Goal: Information Seeking & Learning: Learn about a topic

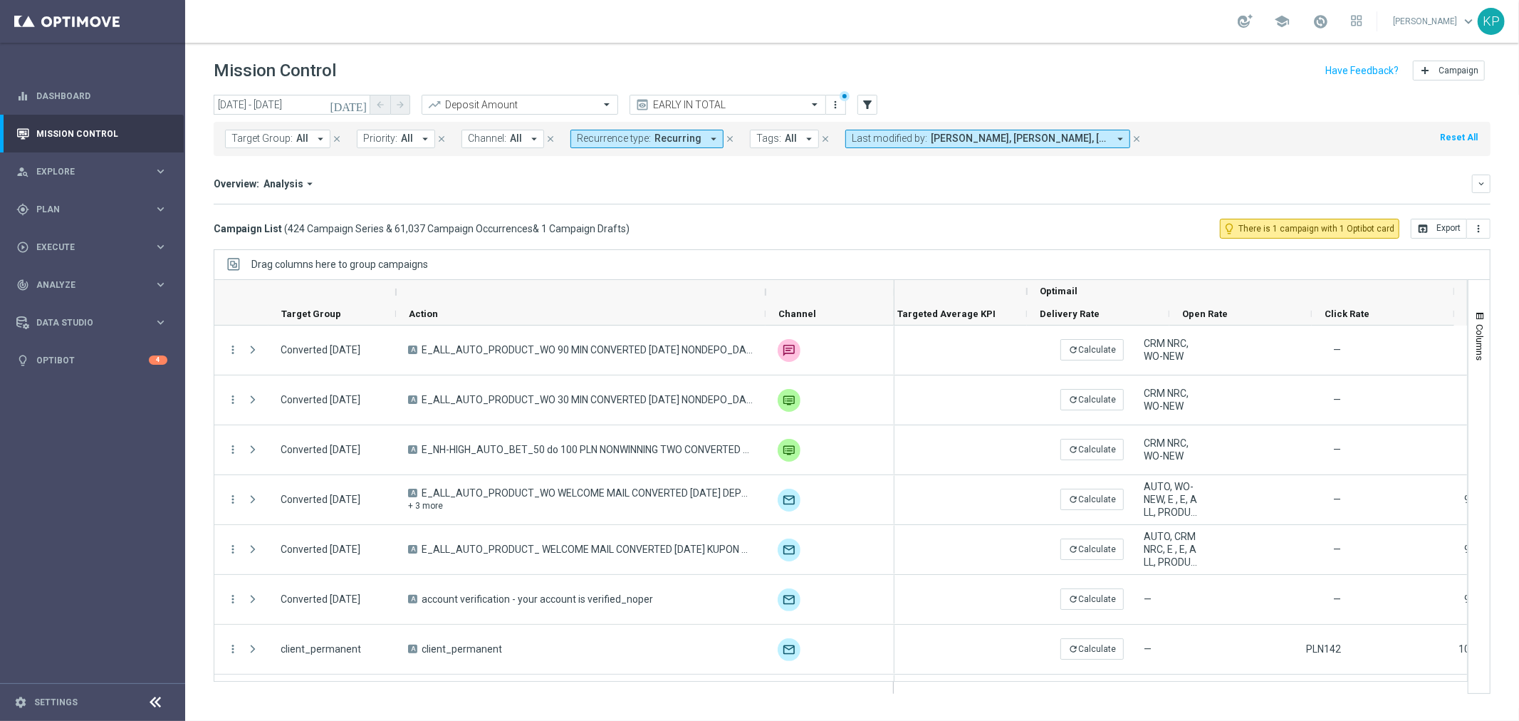
scroll to position [0, 324]
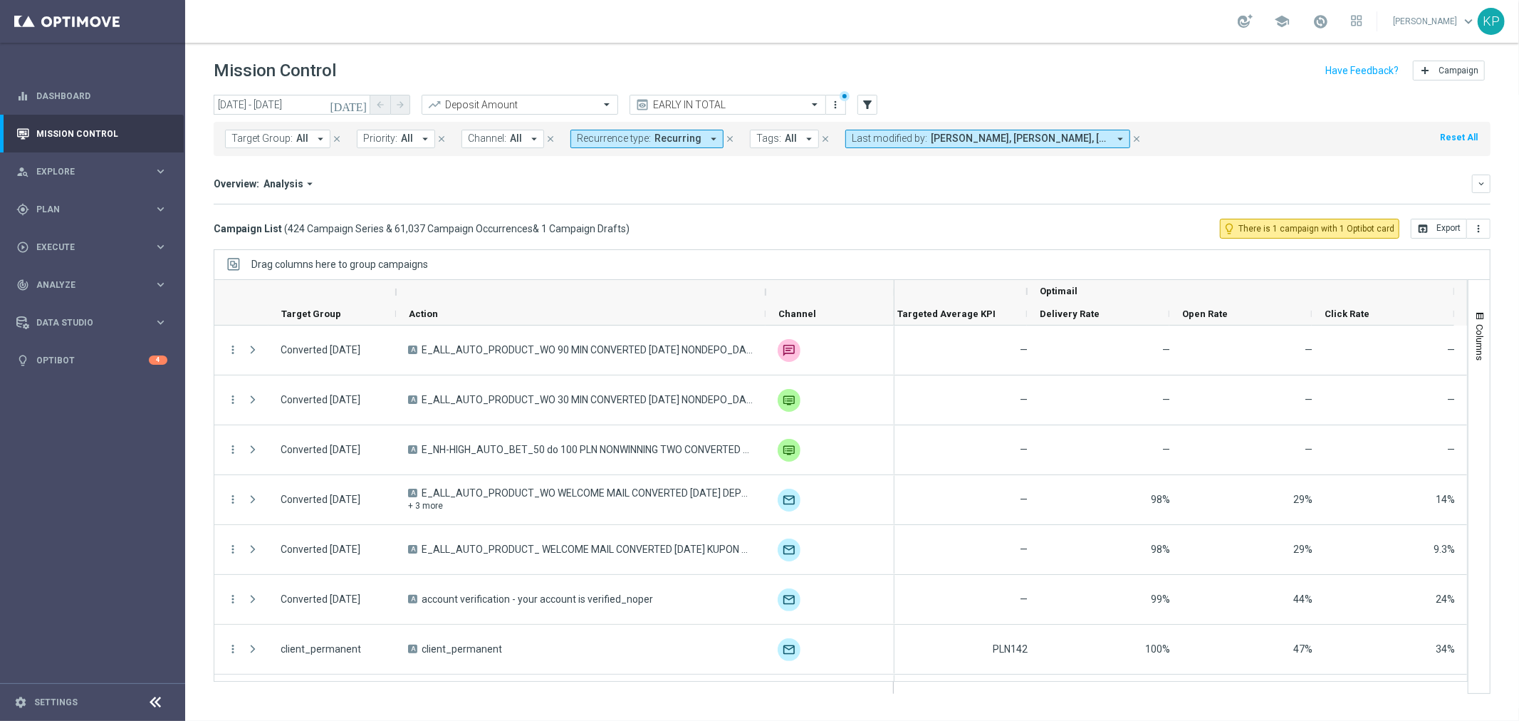
click at [685, 139] on span "Recurring" at bounding box center [677, 138] width 47 height 12
click at [634, 204] on div "(All) Clear" at bounding box center [628, 194] width 116 height 24
click at [628, 214] on label "Non-Recurring" at bounding box center [619, 218] width 54 height 9
click at [617, 237] on label "Recurring" at bounding box center [610, 240] width 36 height 9
click at [806, 197] on div "Overview: Analysis arrow_drop_down keyboard_arrow_down Increase In Deposit Amou…" at bounding box center [852, 189] width 1277 height 30
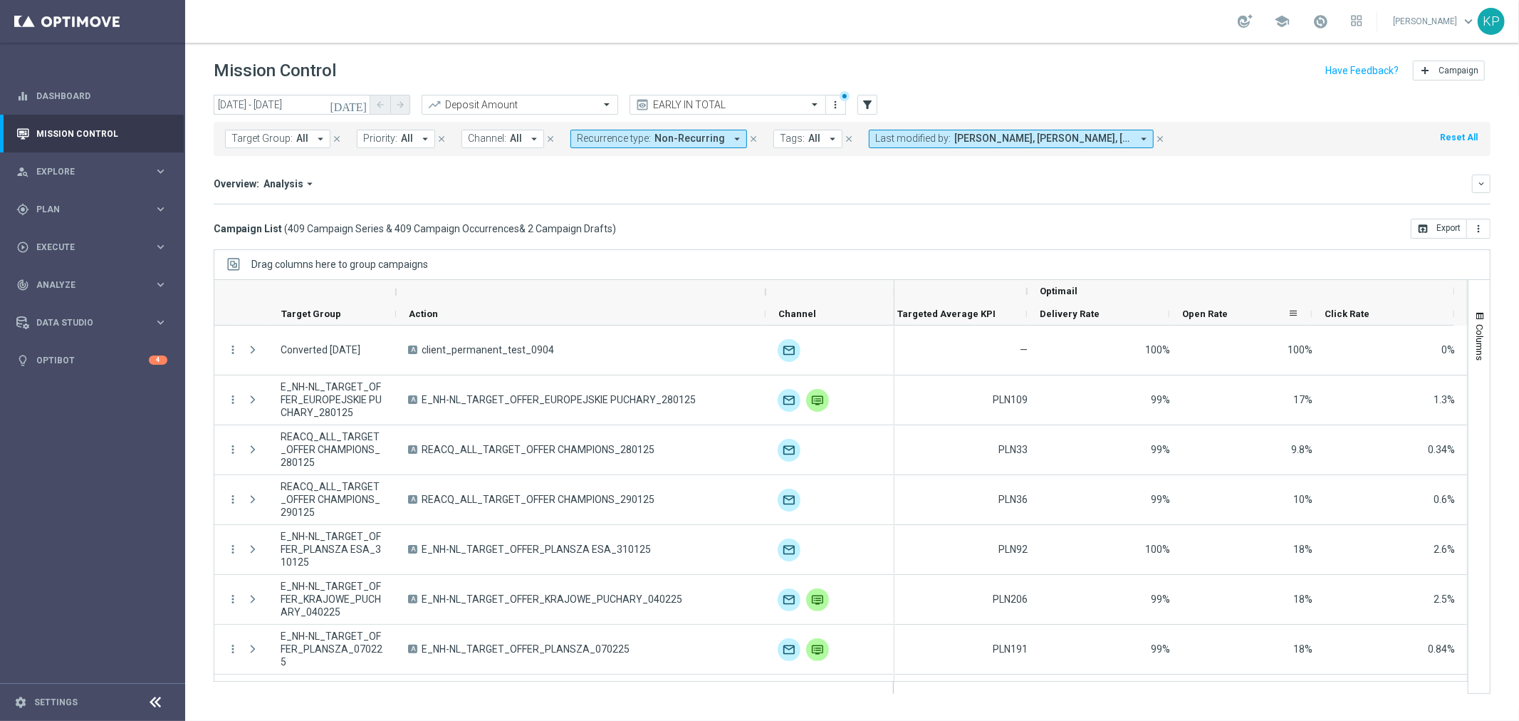
click at [1209, 310] on span "Open Rate" at bounding box center [1205, 313] width 46 height 11
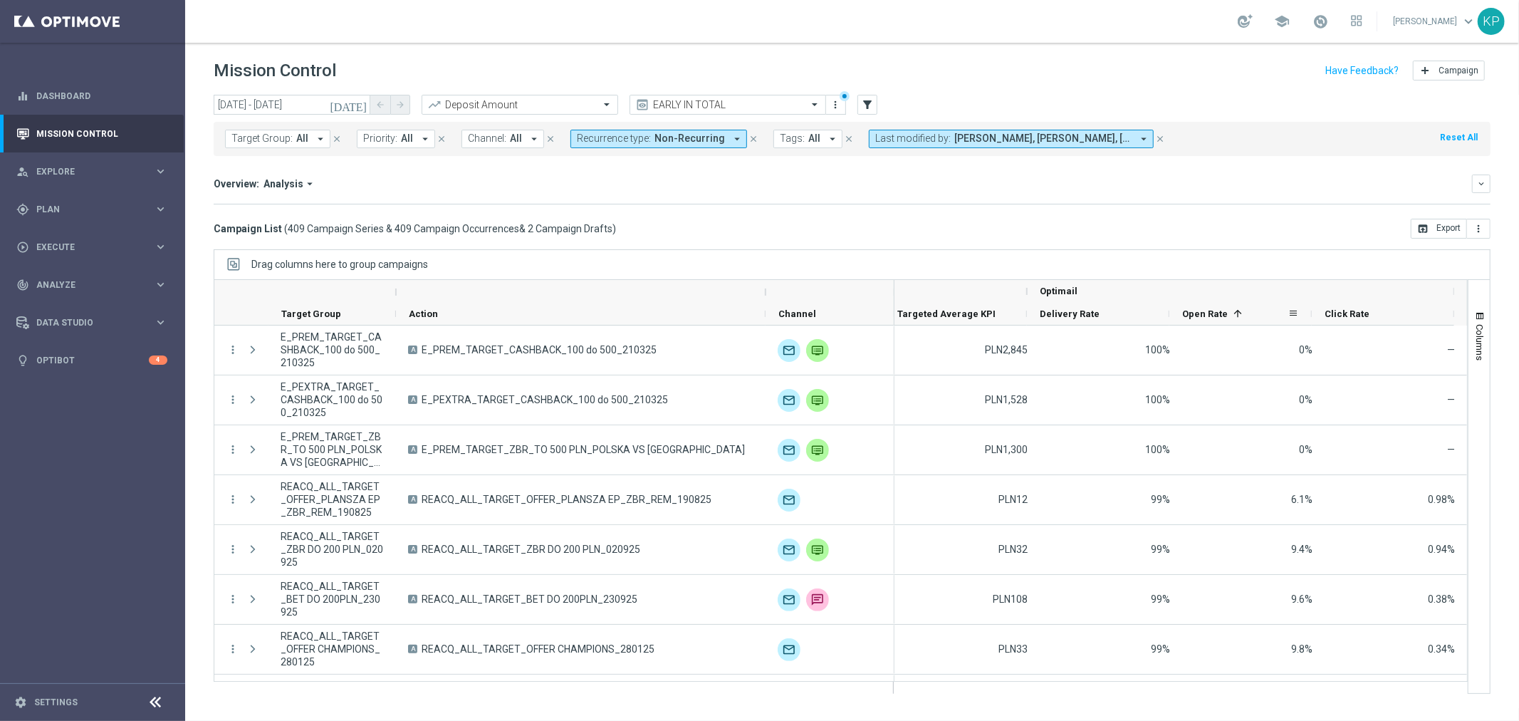
click at [1209, 310] on span "Open Rate" at bounding box center [1205, 313] width 46 height 11
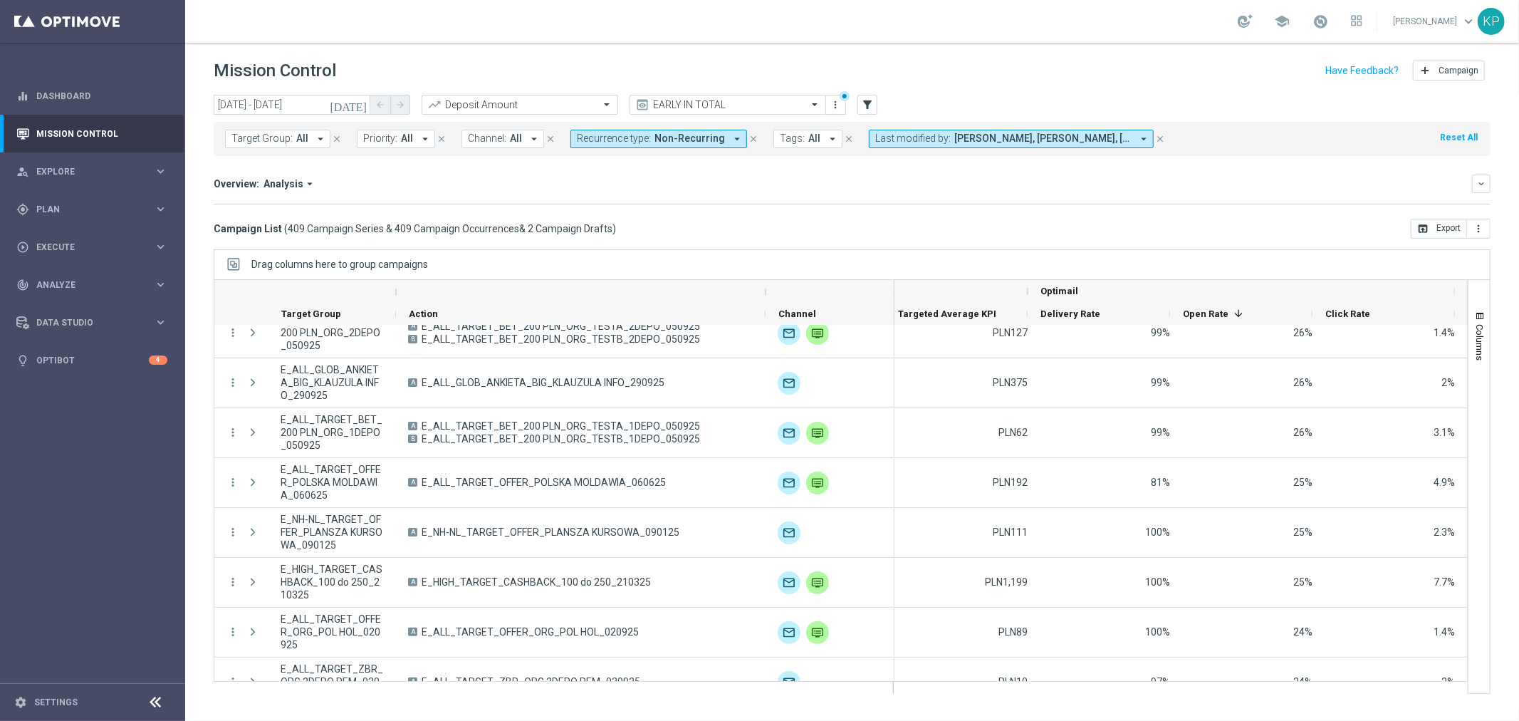
scroll to position [0, 0]
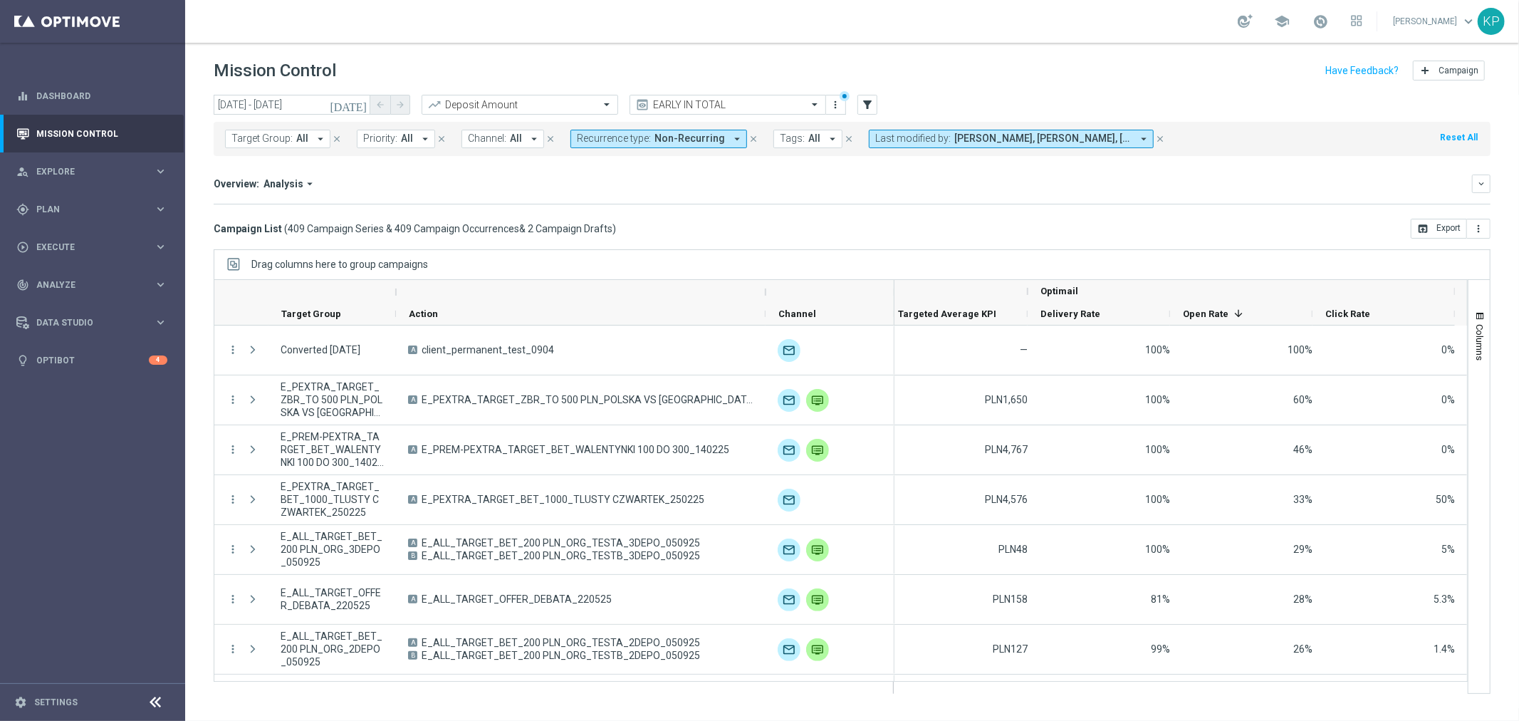
click at [1166, 214] on mini-dashboard "Overview: Analysis arrow_drop_down keyboard_arrow_down Increase In Deposit Amou…" at bounding box center [852, 187] width 1277 height 63
click at [1336, 307] on div "Click Rate" at bounding box center [1377, 314] width 105 height 22
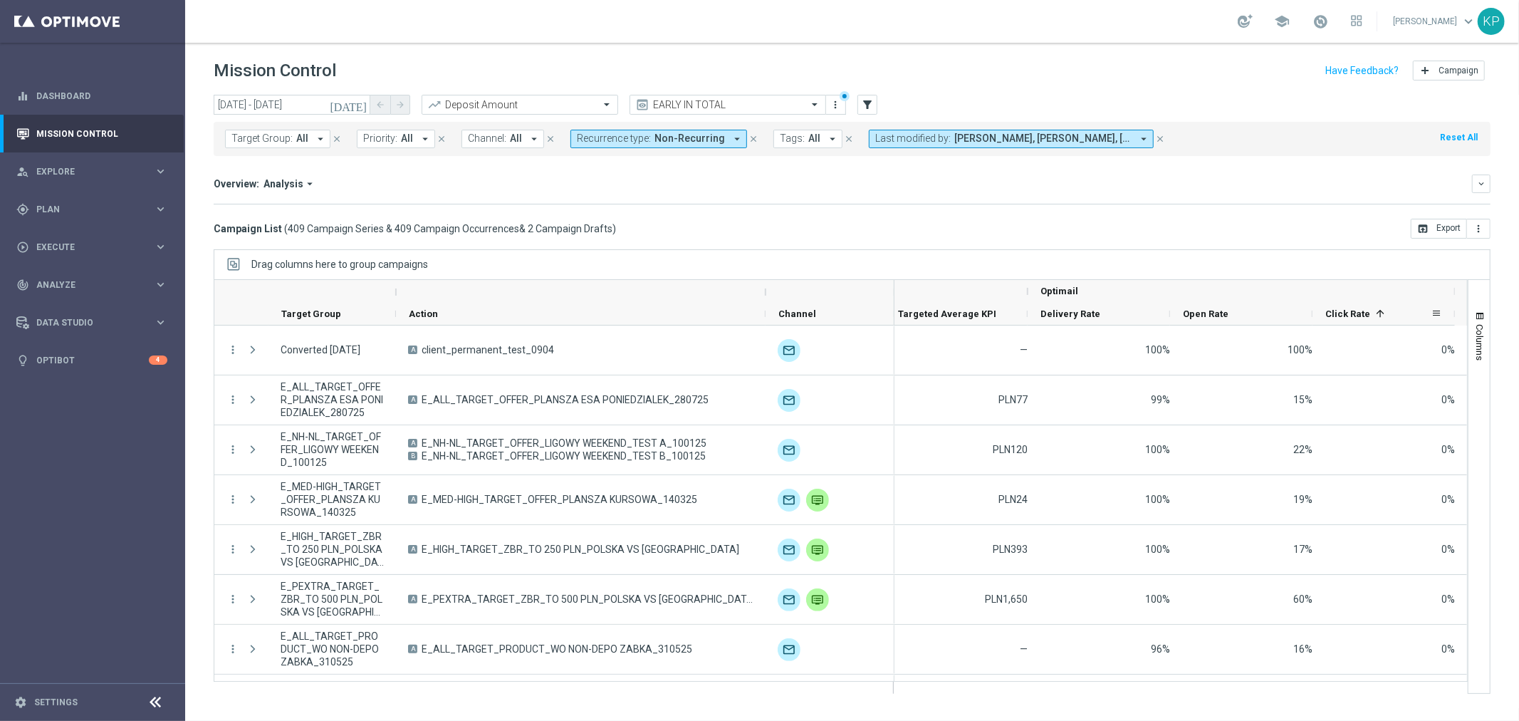
click at [1336, 307] on div "Click Rate 1" at bounding box center [1377, 314] width 105 height 22
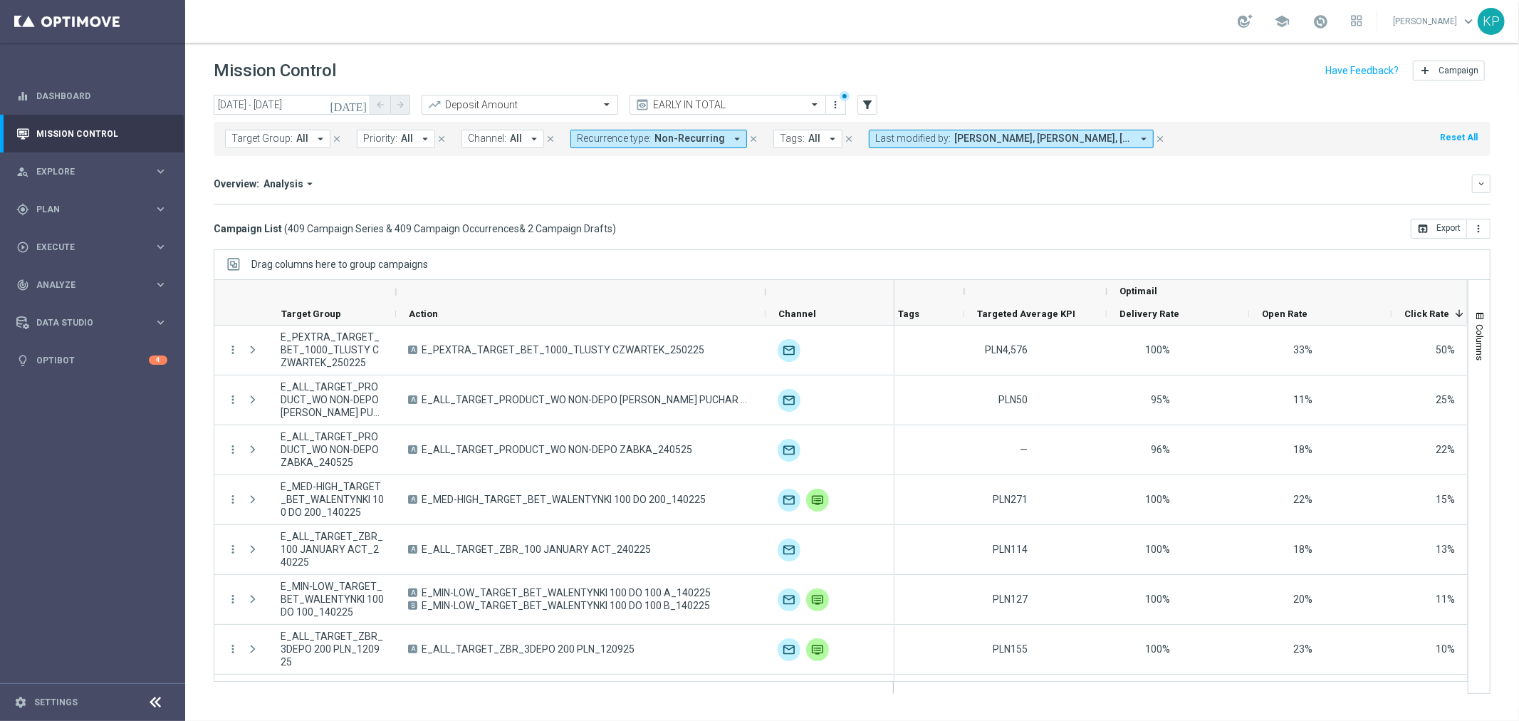
scroll to position [0, 323]
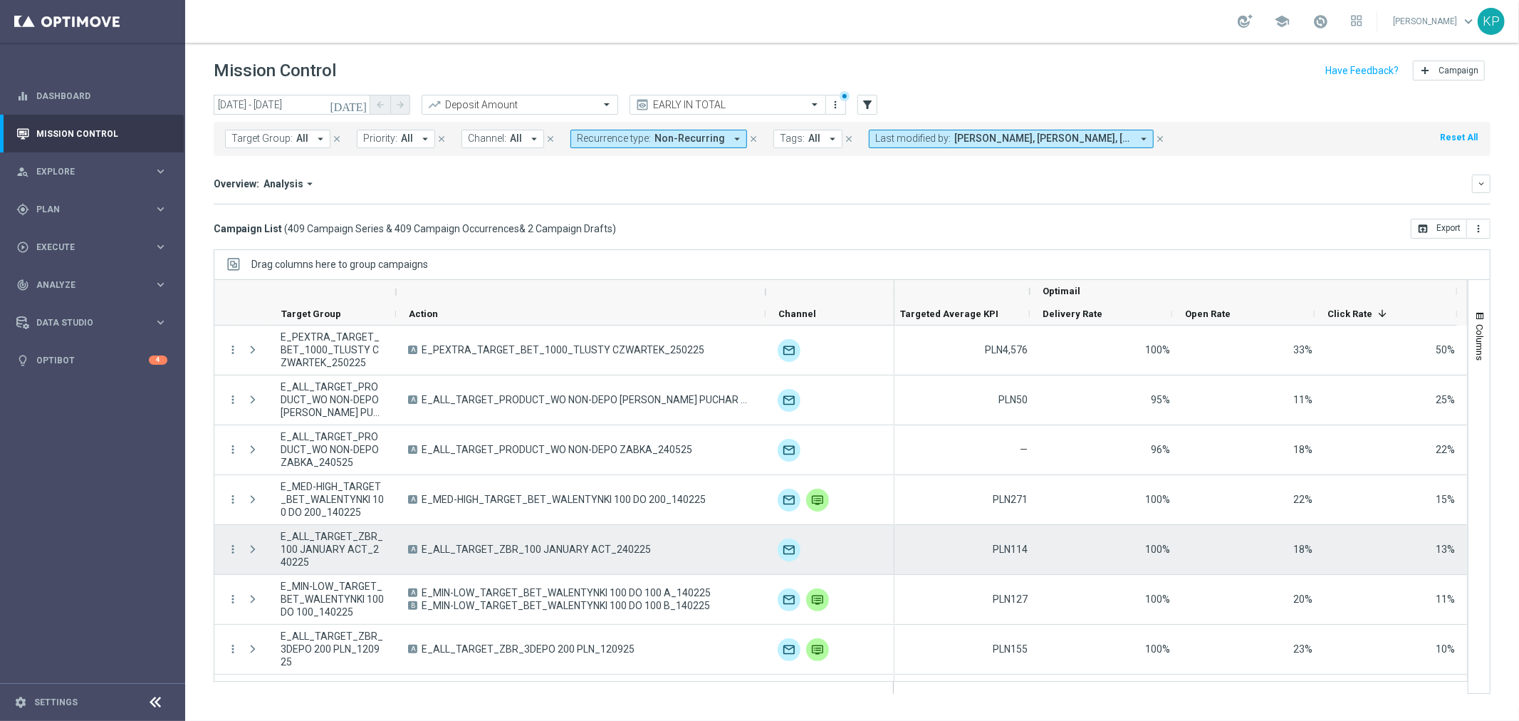
click at [1248, 558] on div "18%" at bounding box center [1253, 549] width 142 height 49
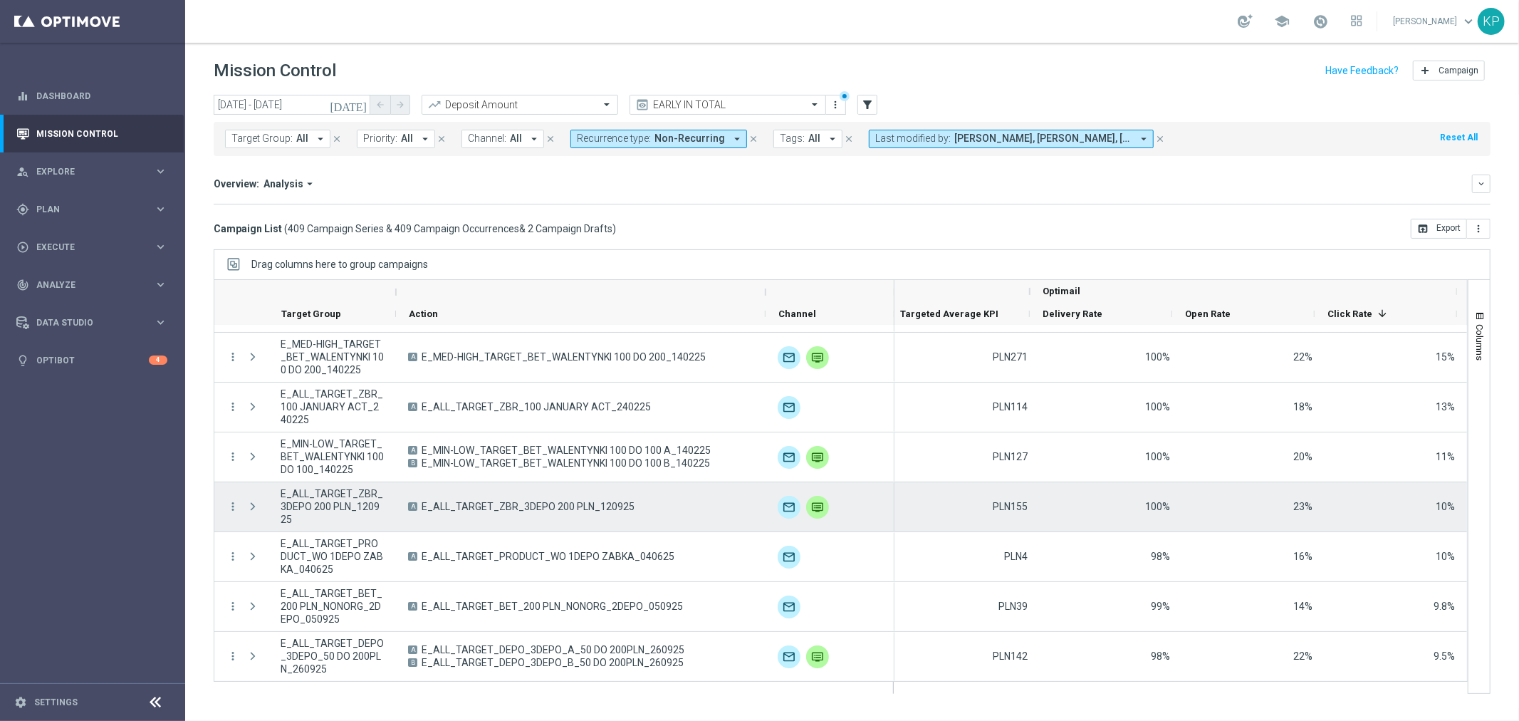
scroll to position [158, 0]
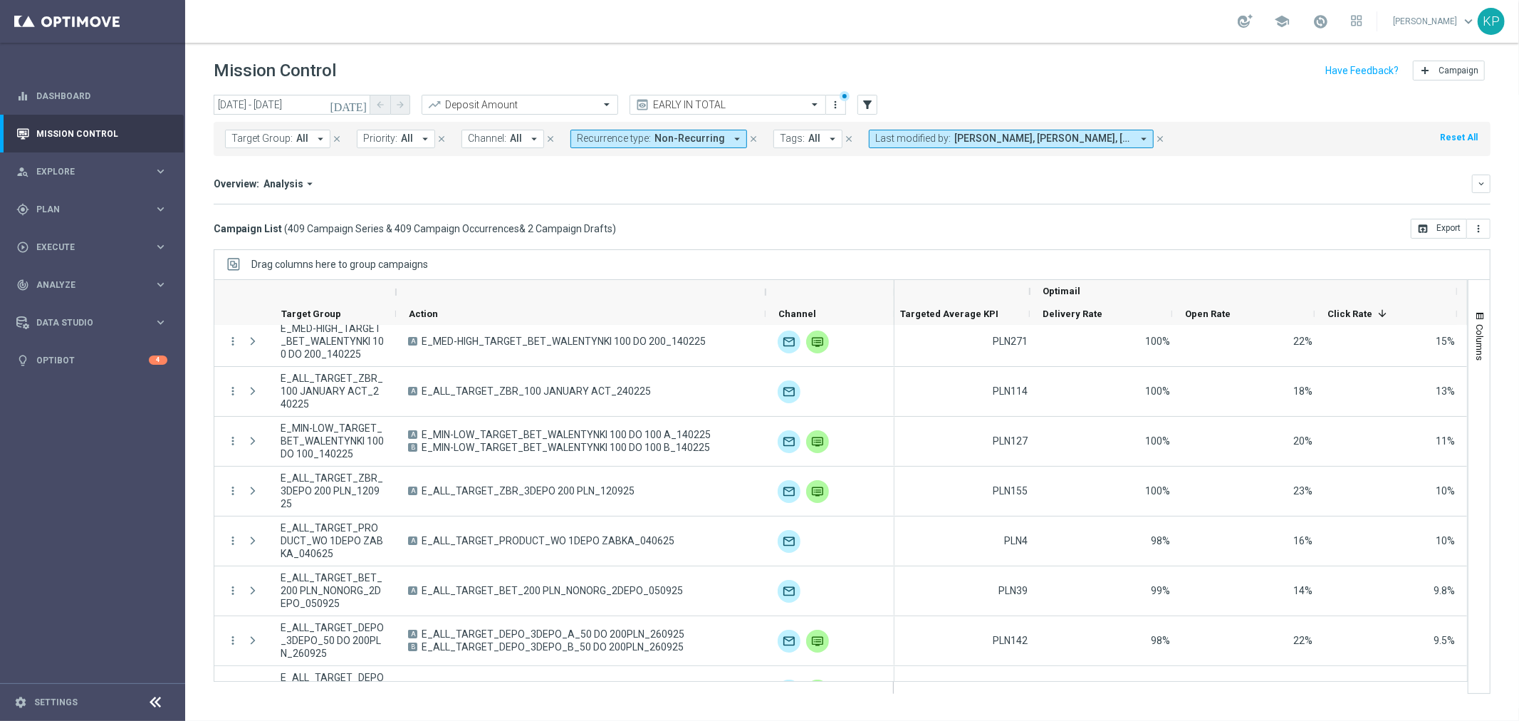
click at [1280, 130] on div "Target Group: All arrow_drop_down close Priority: All arrow_drop_down close Cha…" at bounding box center [852, 139] width 1277 height 34
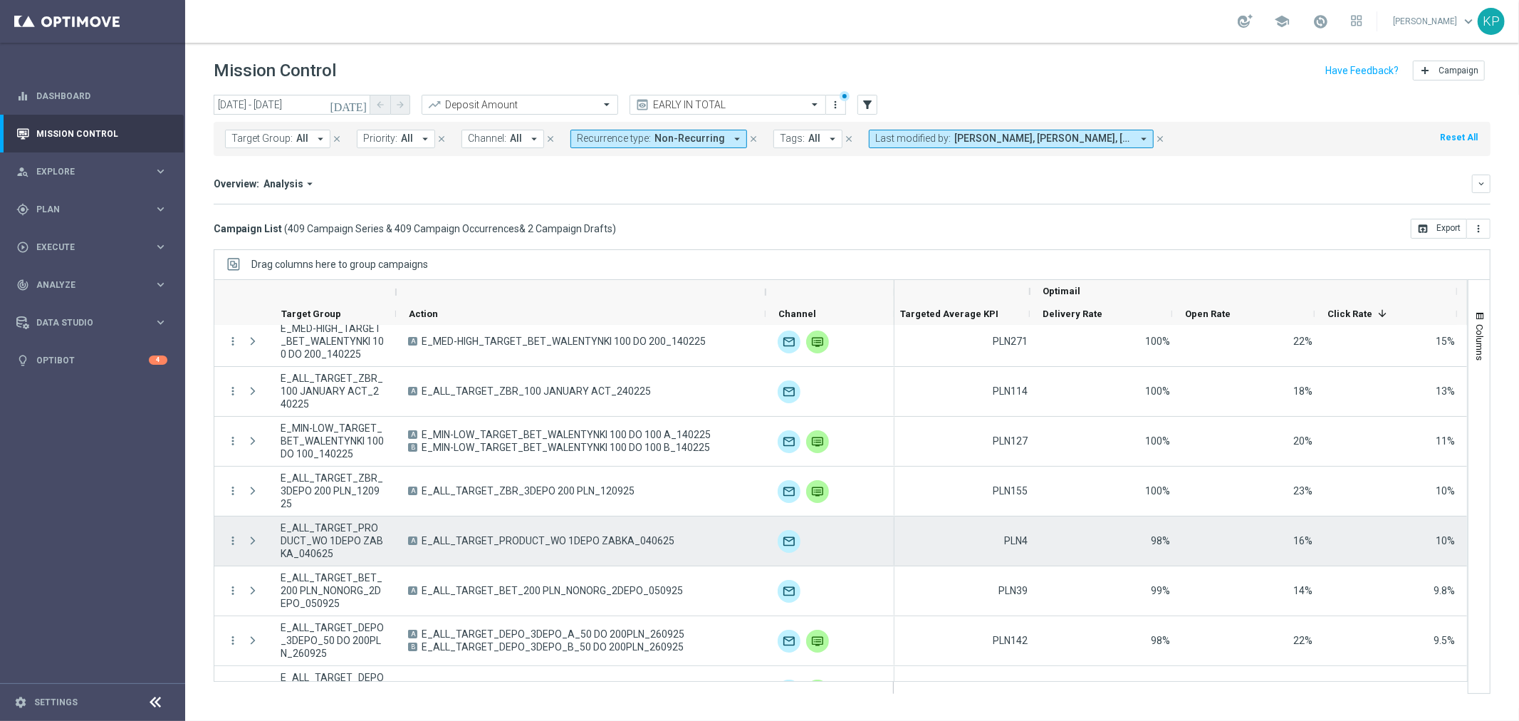
scroll to position [237, 0]
